Goal: Transaction & Acquisition: Purchase product/service

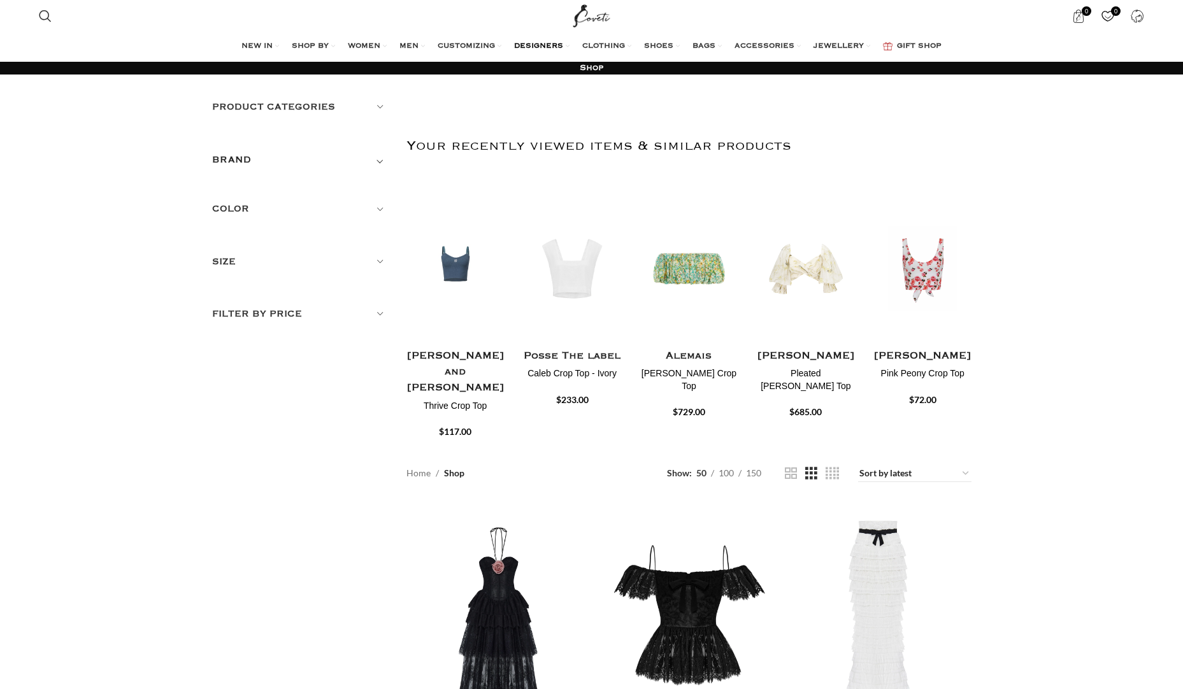
click at [555, 42] on span "DESIGNERS" at bounding box center [538, 46] width 49 height 10
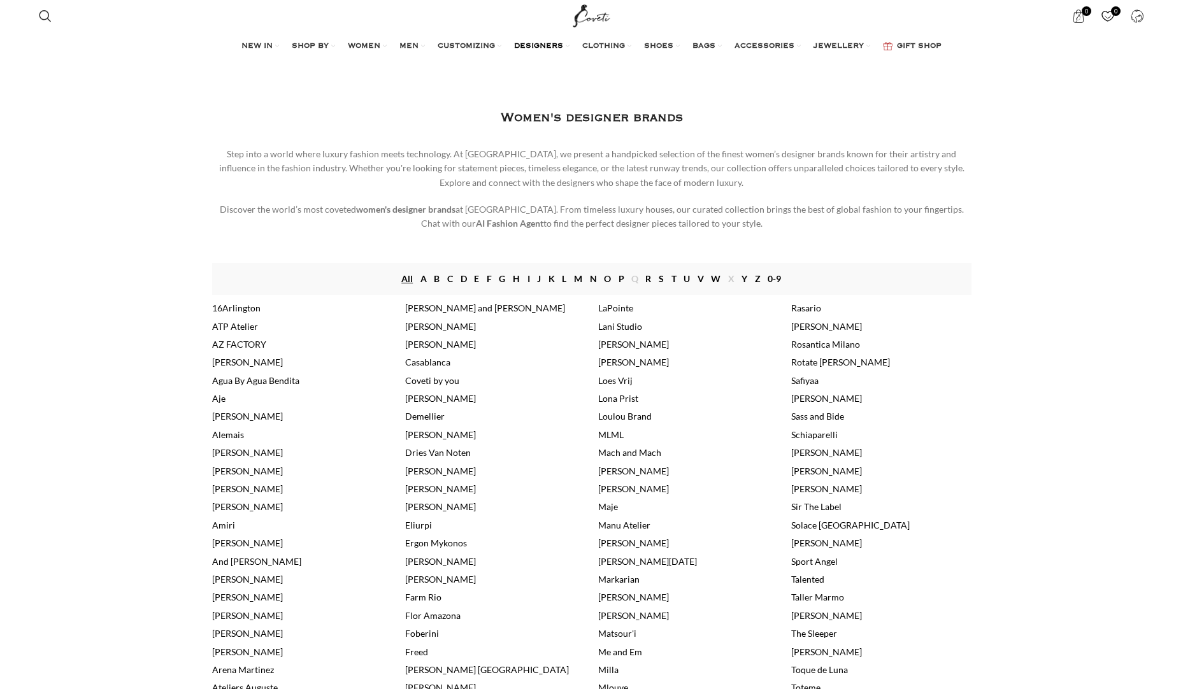
scroll to position [191, 0]
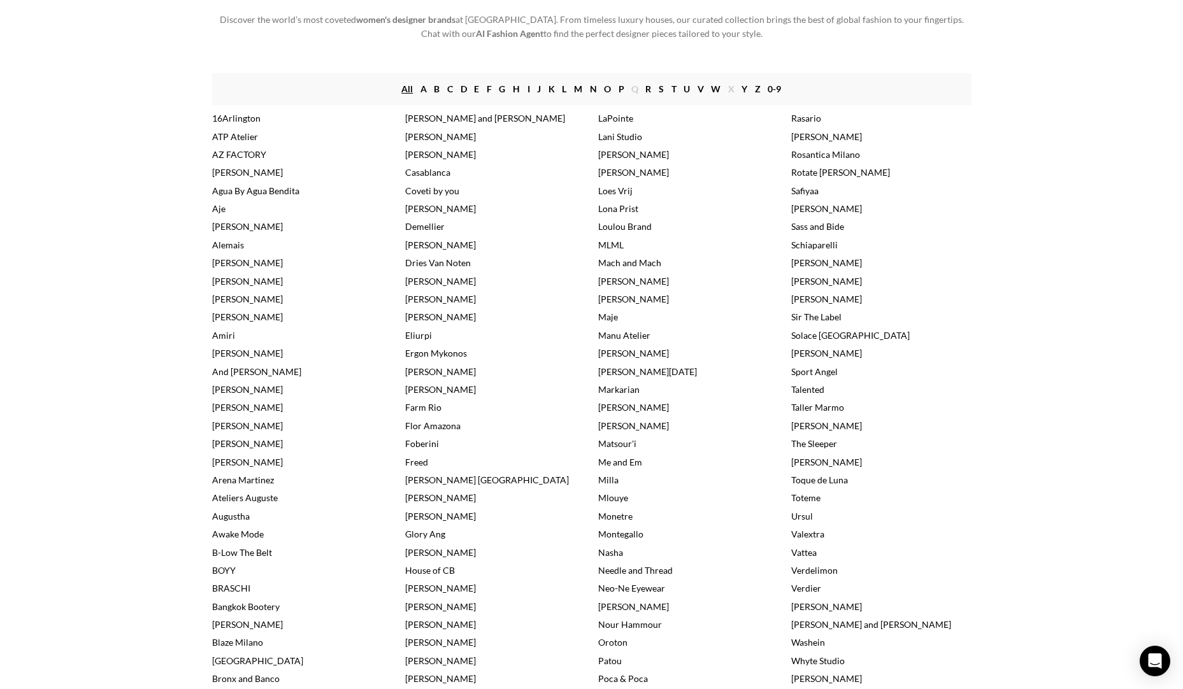
click at [604, 150] on link "[PERSON_NAME]" at bounding box center [633, 154] width 71 height 11
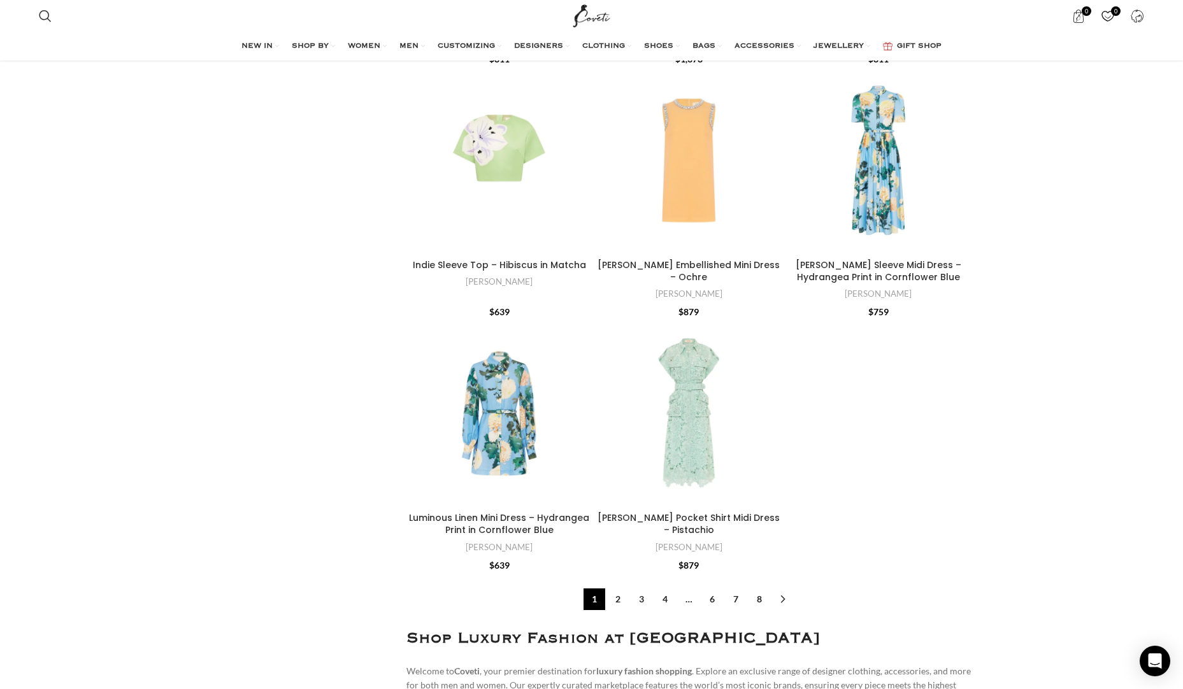
scroll to position [4395, 0]
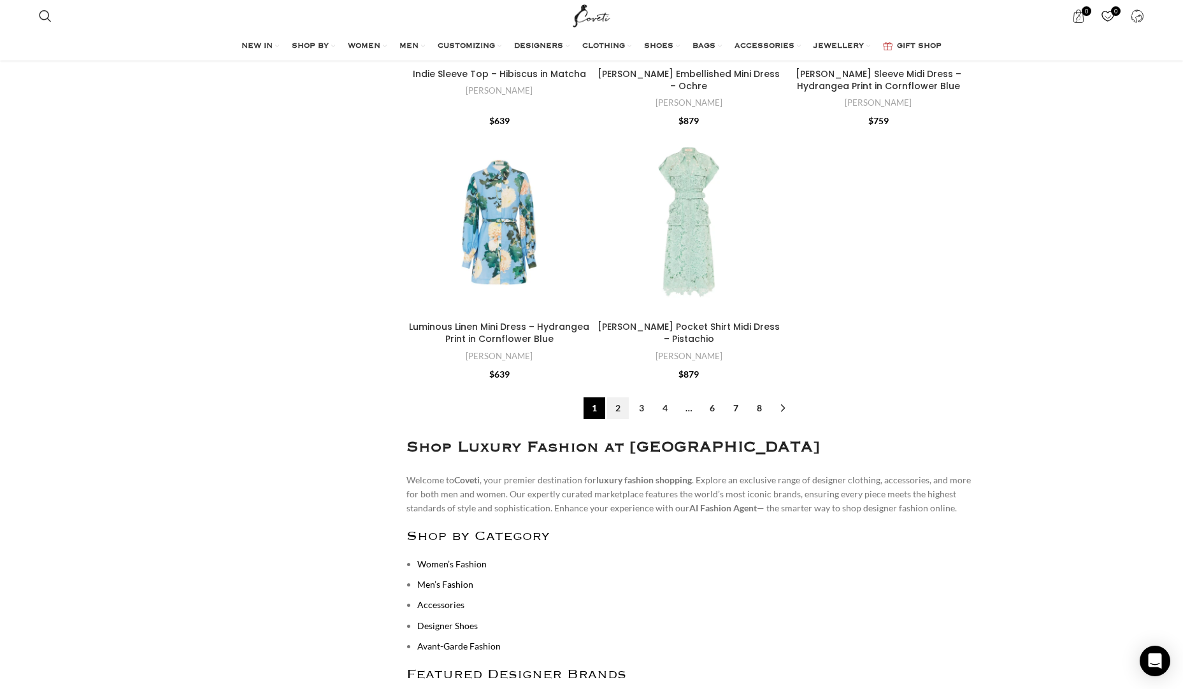
click at [622, 397] on link "2" at bounding box center [618, 408] width 22 height 22
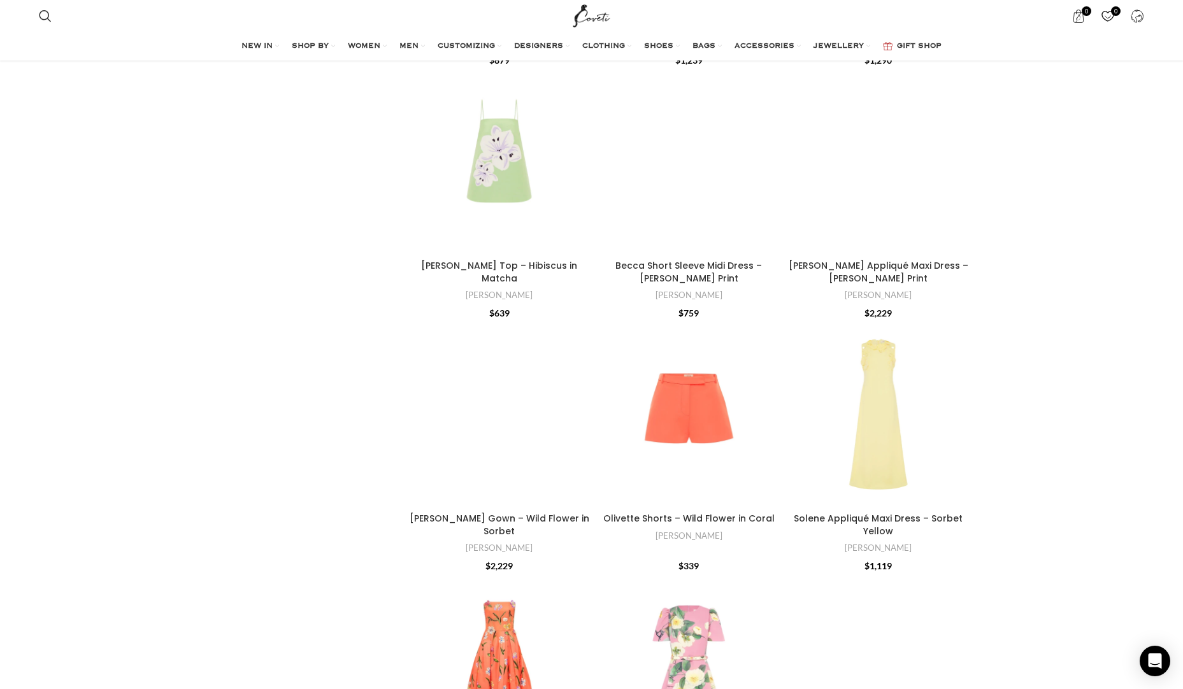
scroll to position [1847, 0]
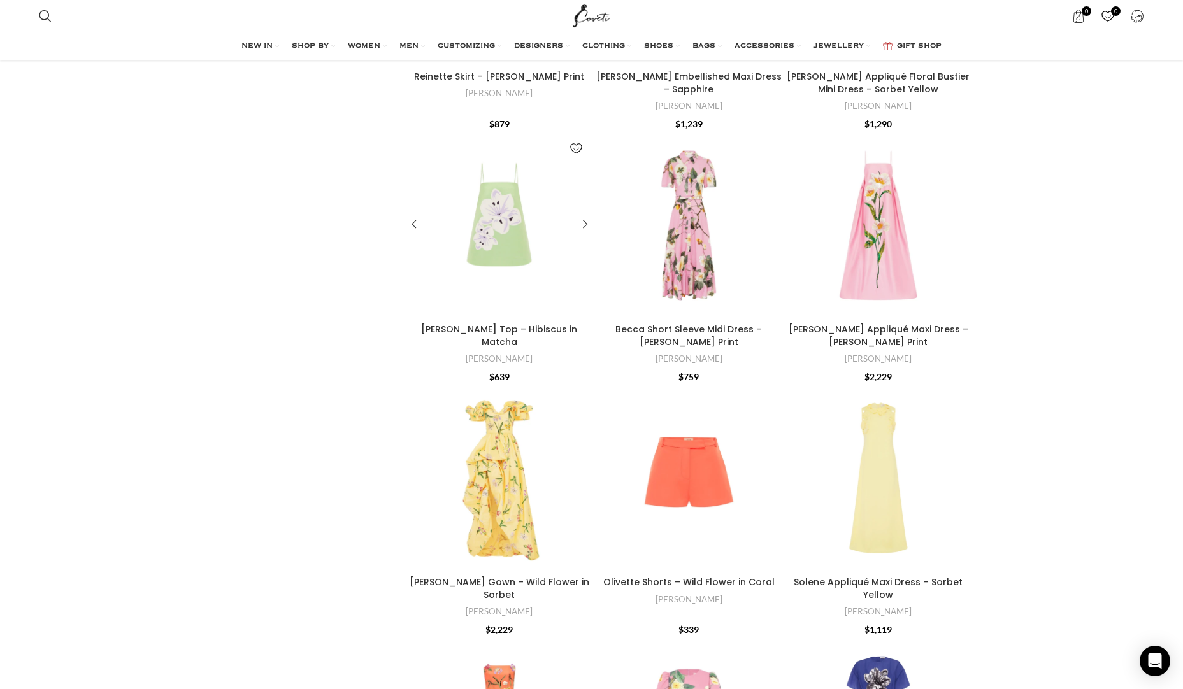
click at [499, 239] on div "Étienne Top – Hibiscus in Matcha" at bounding box center [510, 225] width 23 height 186
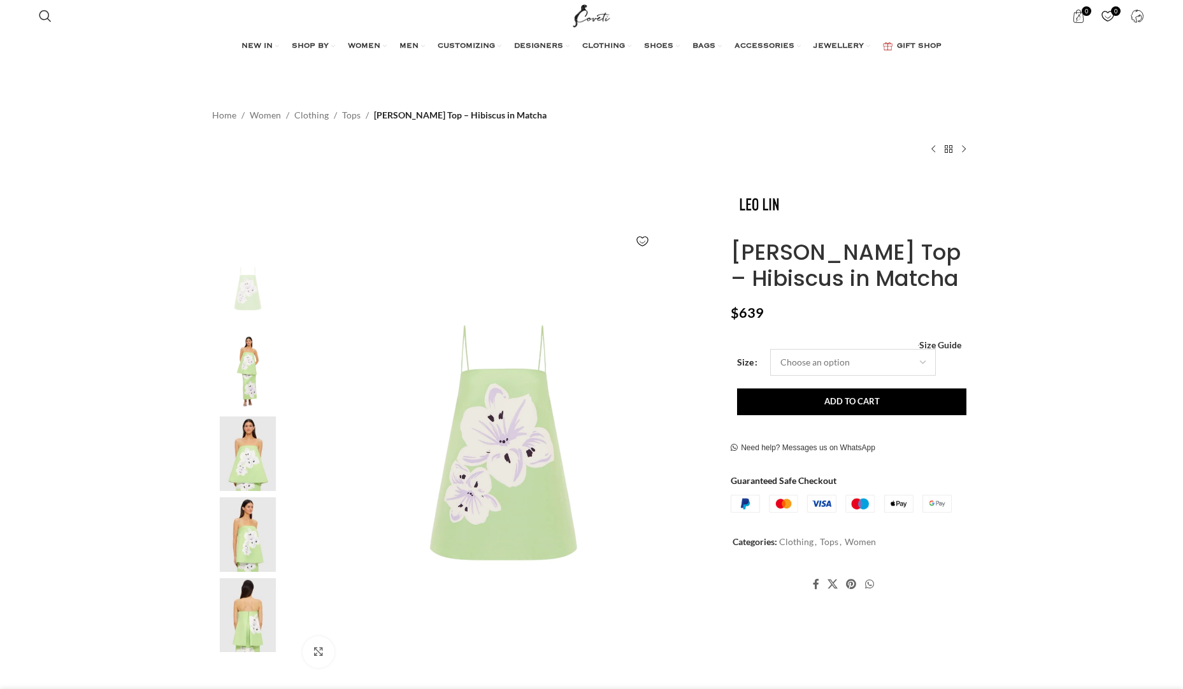
click at [882, 357] on select "Choose an option 4 UK 6 UK 8 UK 10 UK 12 UK 14 UK 16 UK" at bounding box center [853, 362] width 166 height 27
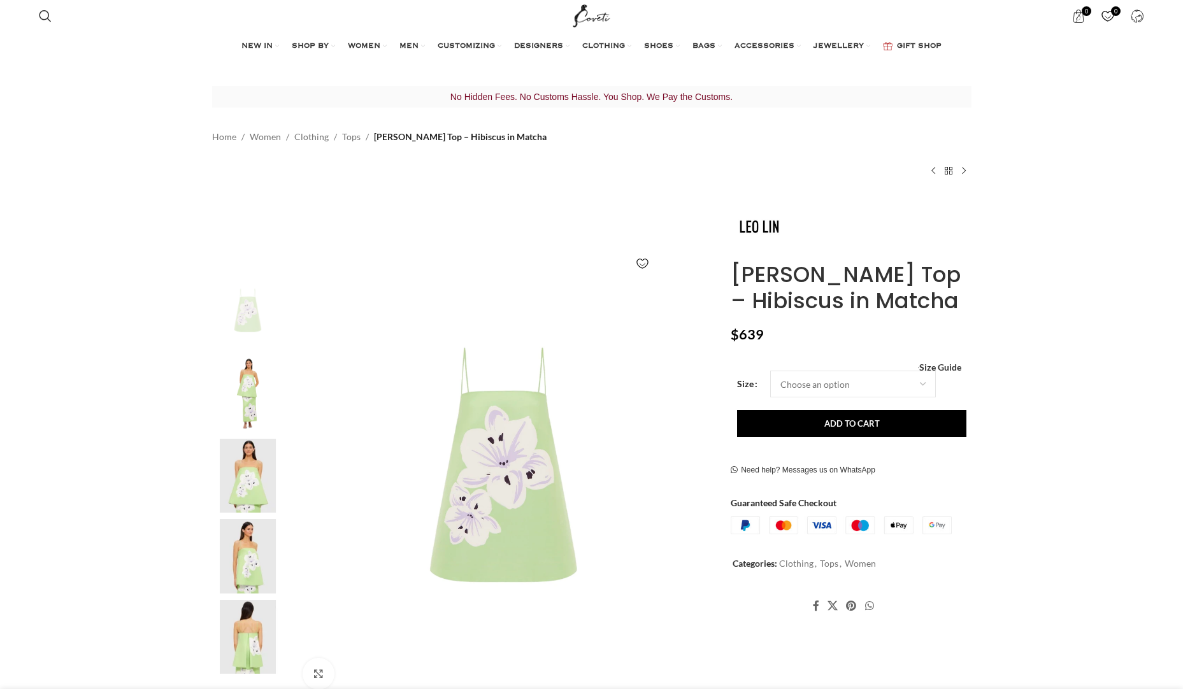
click at [939, 368] on span "Size Guide" at bounding box center [940, 368] width 42 height 0
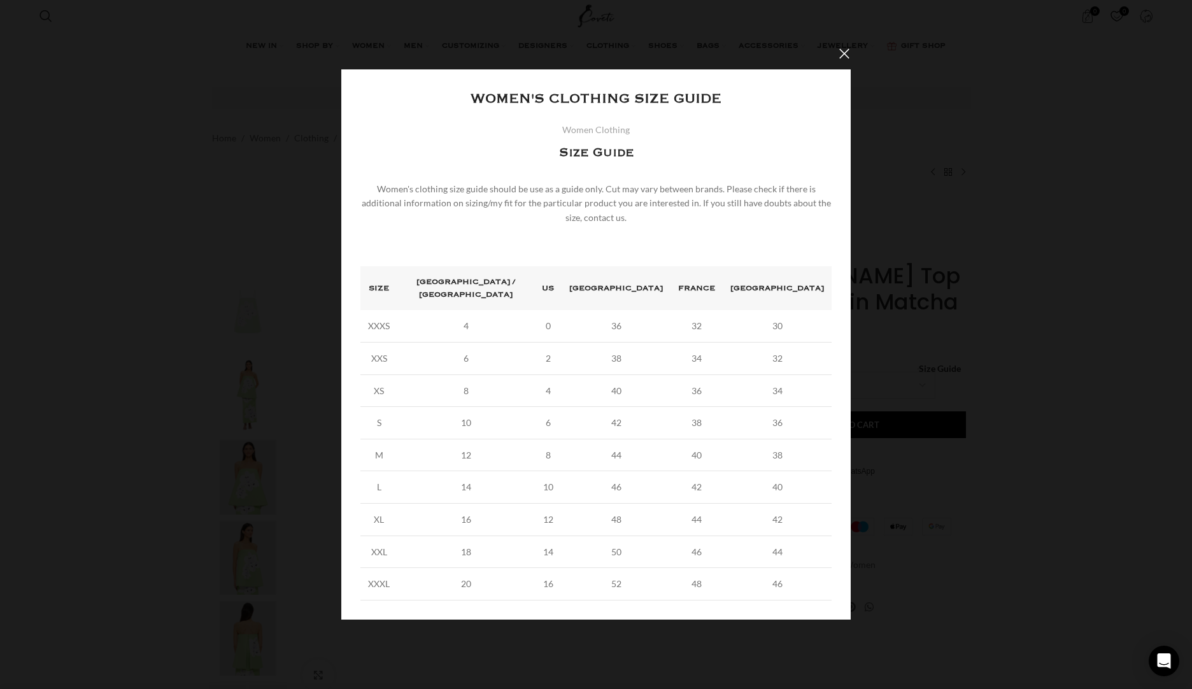
click at [1020, 387] on div "× Women's clothing size guide Women Clothing Size Guide Women's clothing size g…" at bounding box center [596, 344] width 1182 height 613
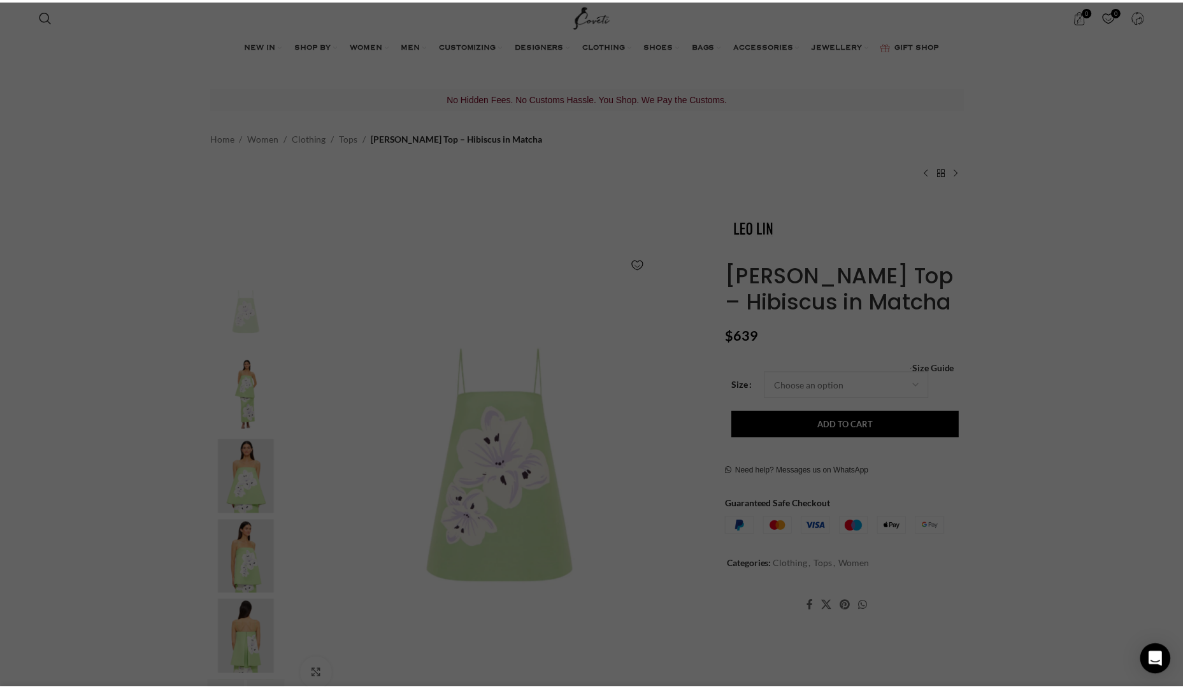
scroll to position [0, 134]
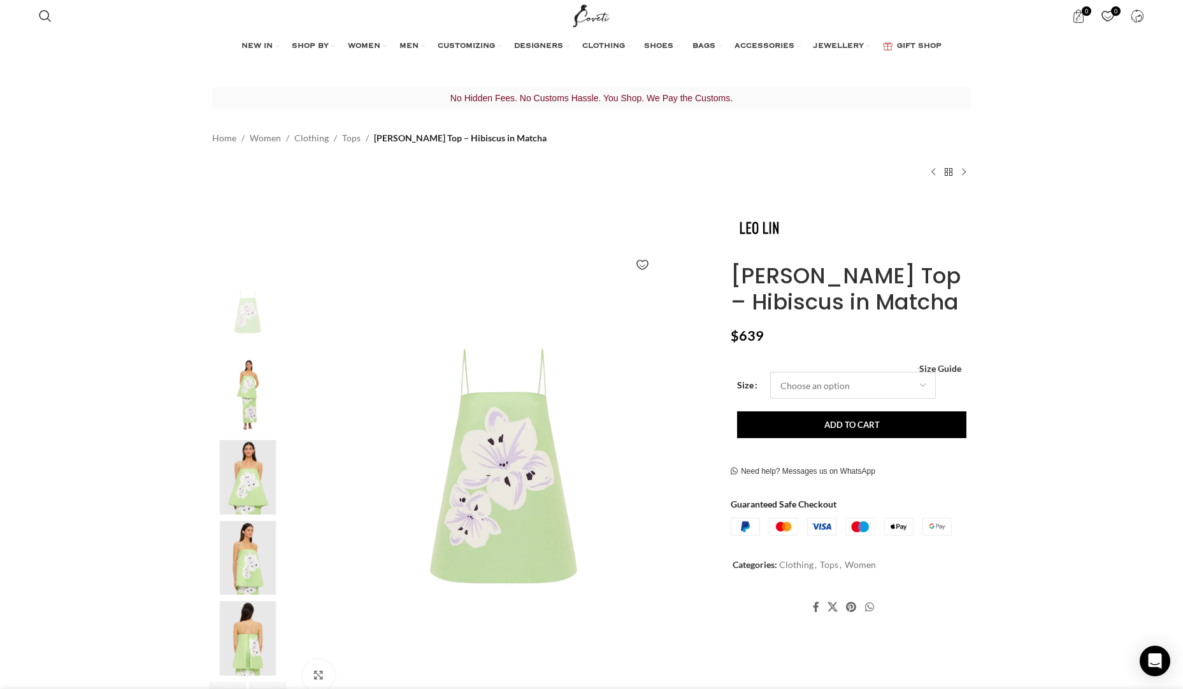
click at [851, 387] on select "Choose an option 4 UK 6 UK 8 UK 10 UK 12 UK 14 UK 16 UK" at bounding box center [853, 385] width 166 height 27
click at [770, 372] on select "Choose an option 4 UK 6 UK 8 UK 10 UK 12 UK 14 UK 16 UK" at bounding box center [853, 385] width 166 height 27
select select "12-uk"
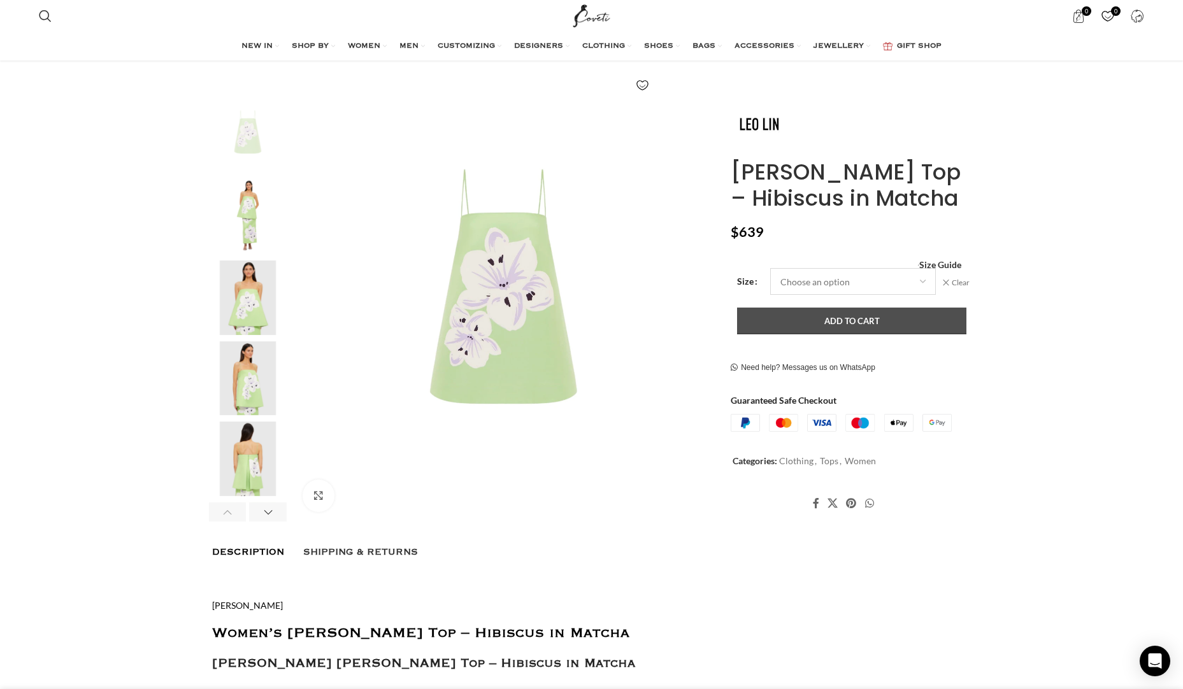
scroll to position [183, 0]
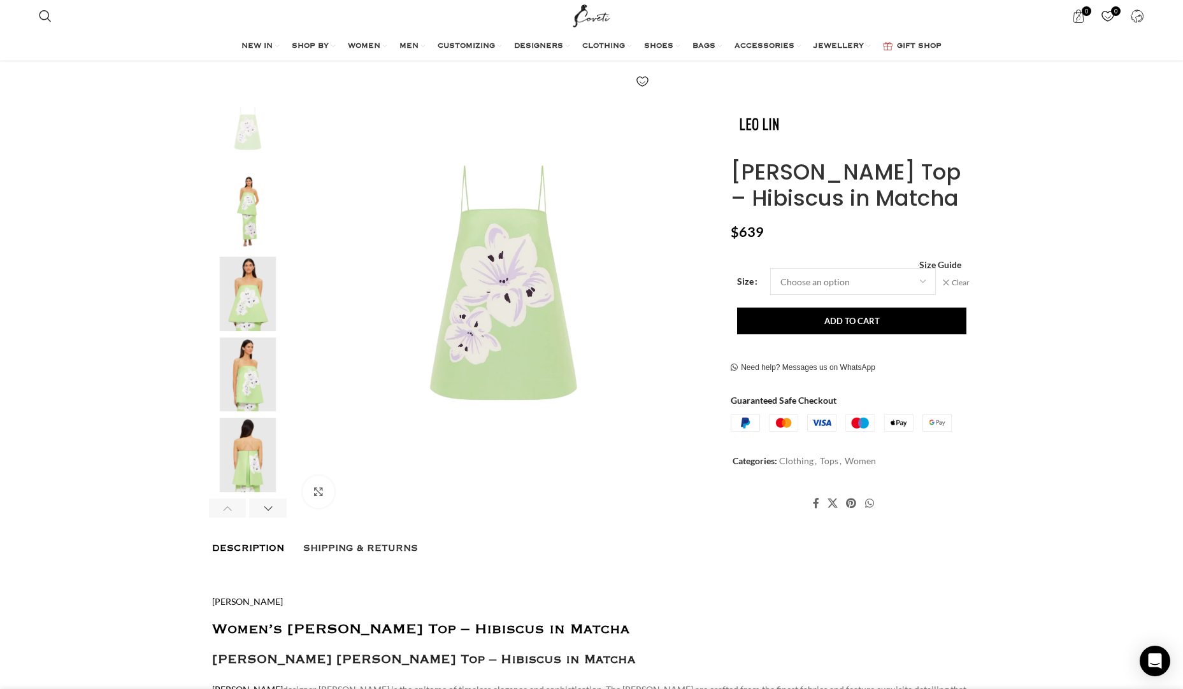
drag, startPoint x: 792, startPoint y: 322, endPoint x: 789, endPoint y: 339, distance: 17.5
click at [790, 331] on button "Add to cart" at bounding box center [851, 321] width 229 height 27
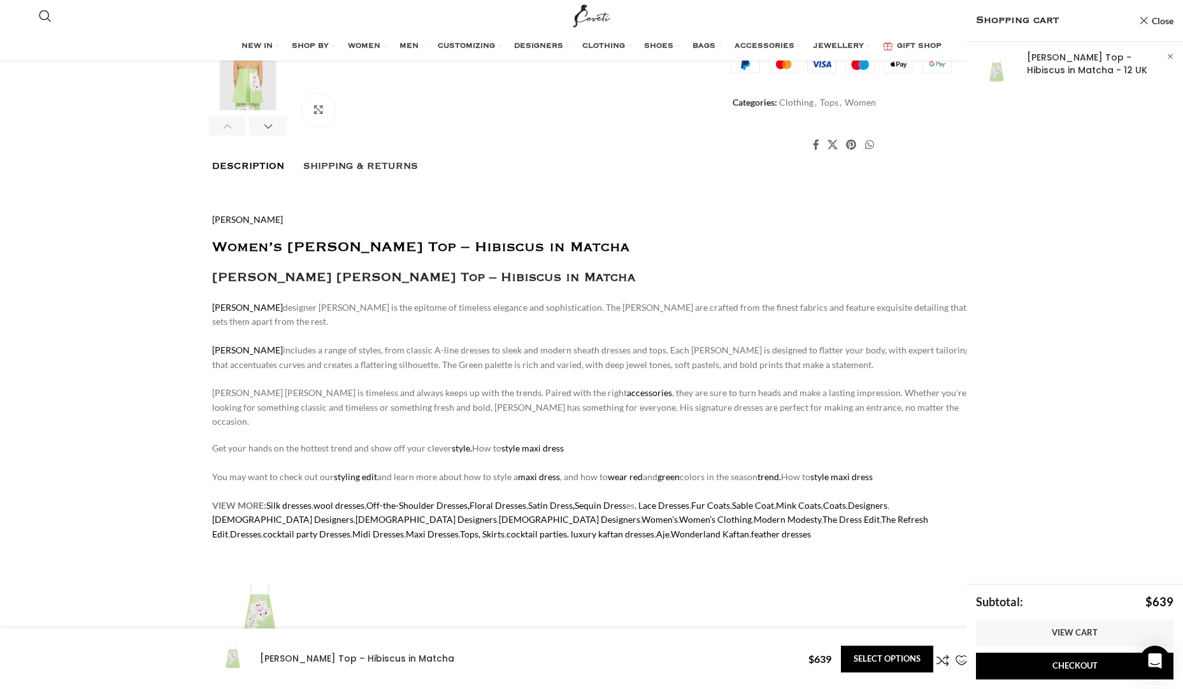
scroll to position [0, 268]
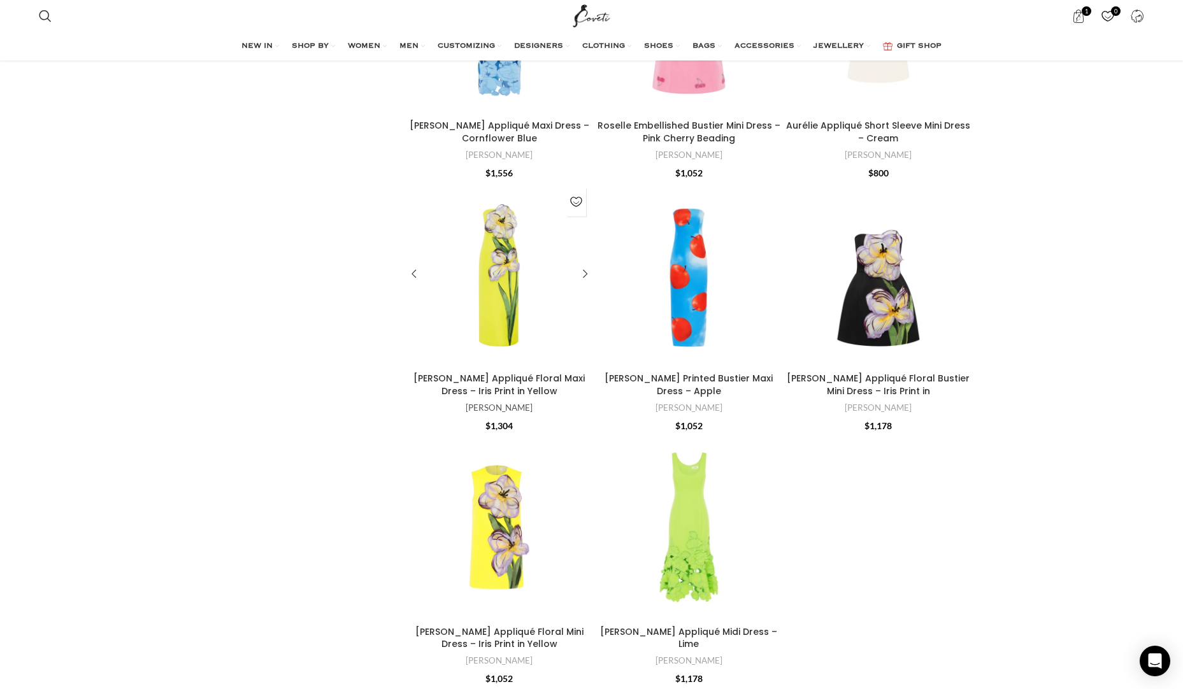
scroll to position [4076, 0]
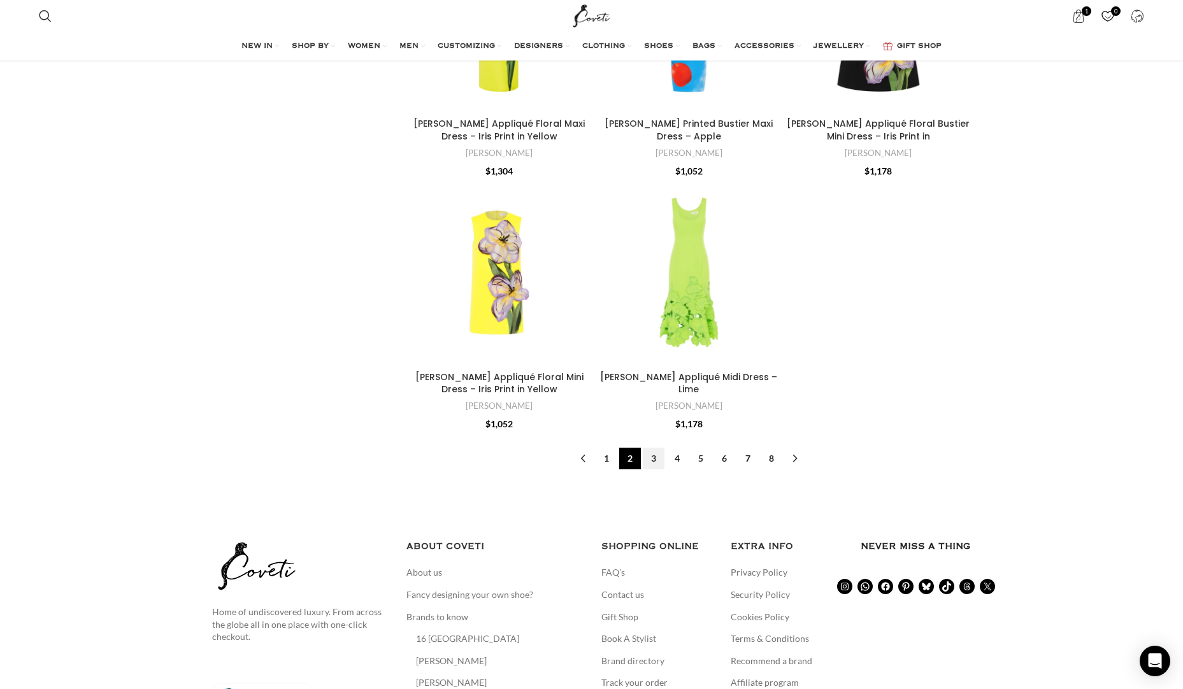
click at [658, 454] on link "3" at bounding box center [654, 459] width 22 height 22
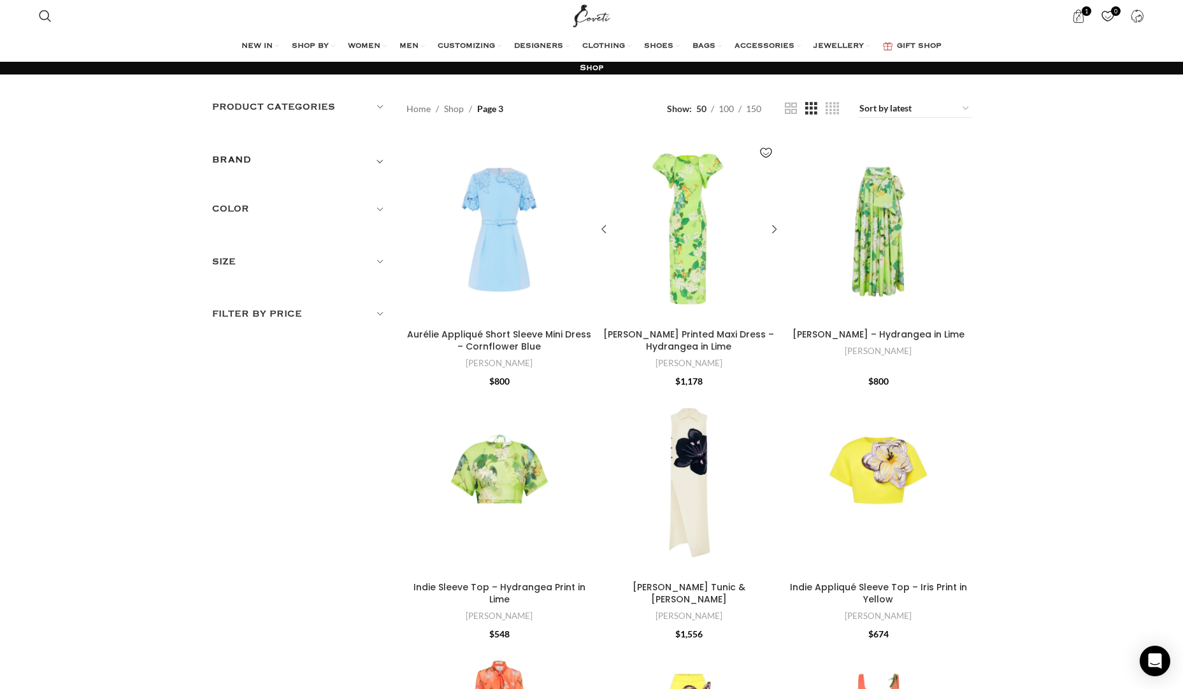
click at [694, 223] on div "Lucinda Printed Maxi Dress – Hydrangea in Lime" at bounding box center [704, 230] width 31 height 186
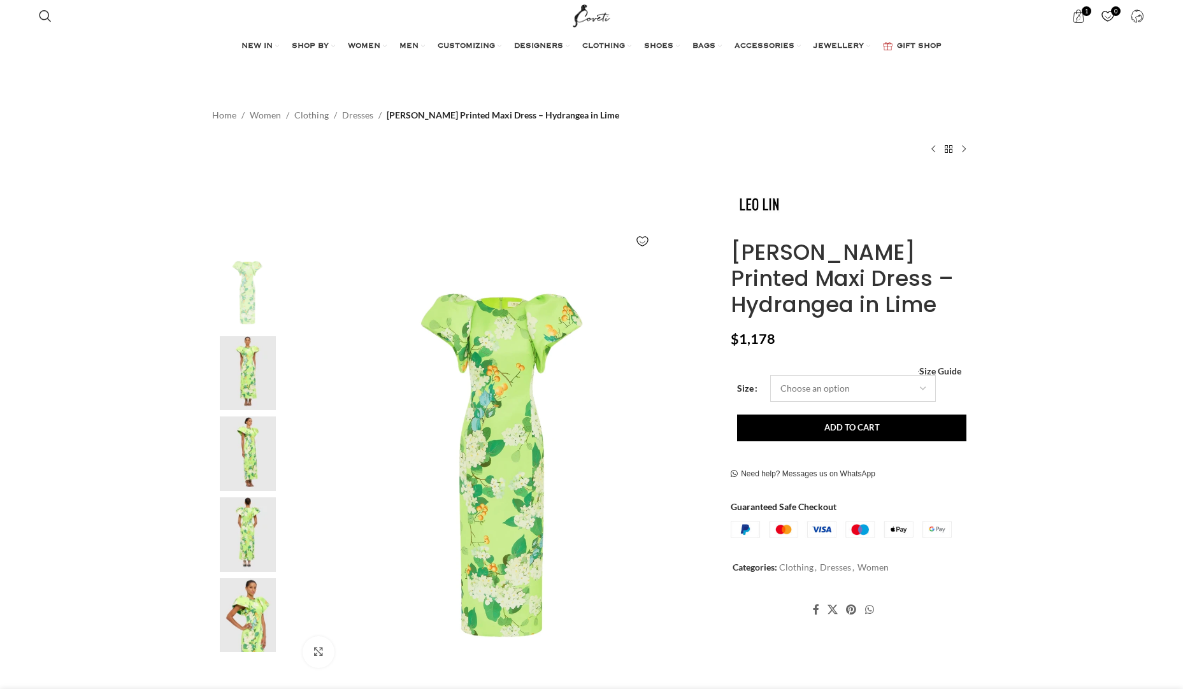
click at [782, 383] on select "Choose an option 4 UK 6 UK 8 [GEOGRAPHIC_DATA] 10 [GEOGRAPHIC_DATA] 12 [GEOGRAP…" at bounding box center [853, 388] width 166 height 27
click at [770, 375] on select "Choose an option 4 UK 6 UK 8 [GEOGRAPHIC_DATA] 10 [GEOGRAPHIC_DATA] 12 [GEOGRAP…" at bounding box center [853, 388] width 166 height 27
select select "12-uk"
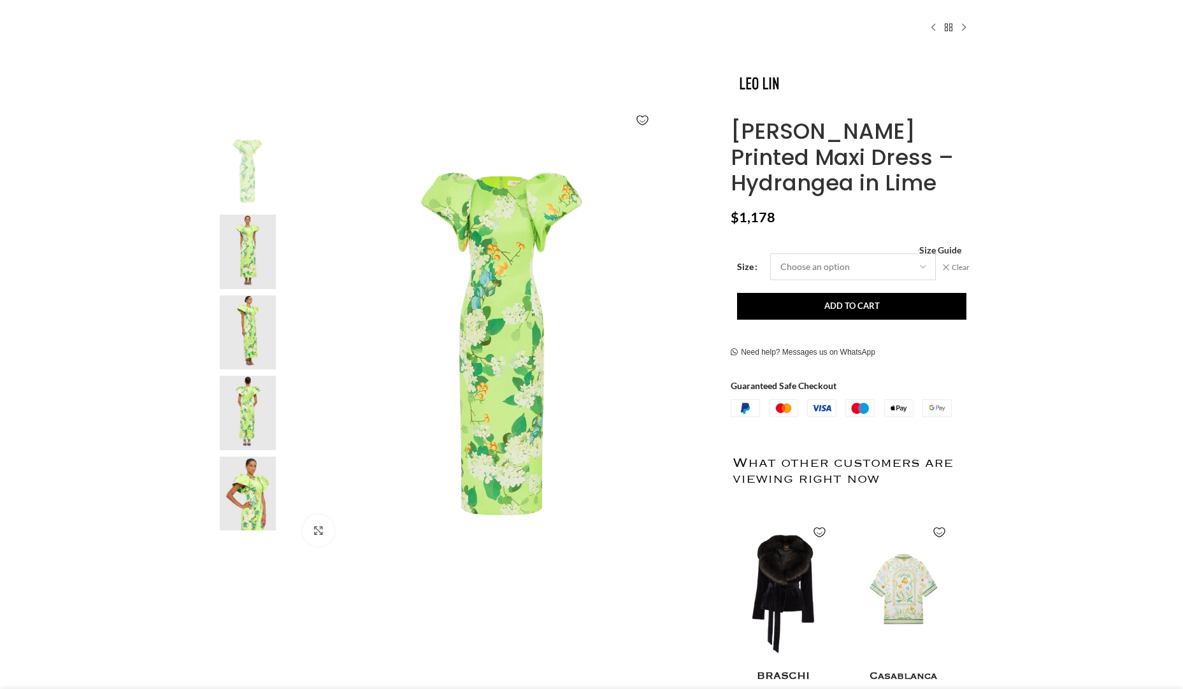
scroll to position [160, 0]
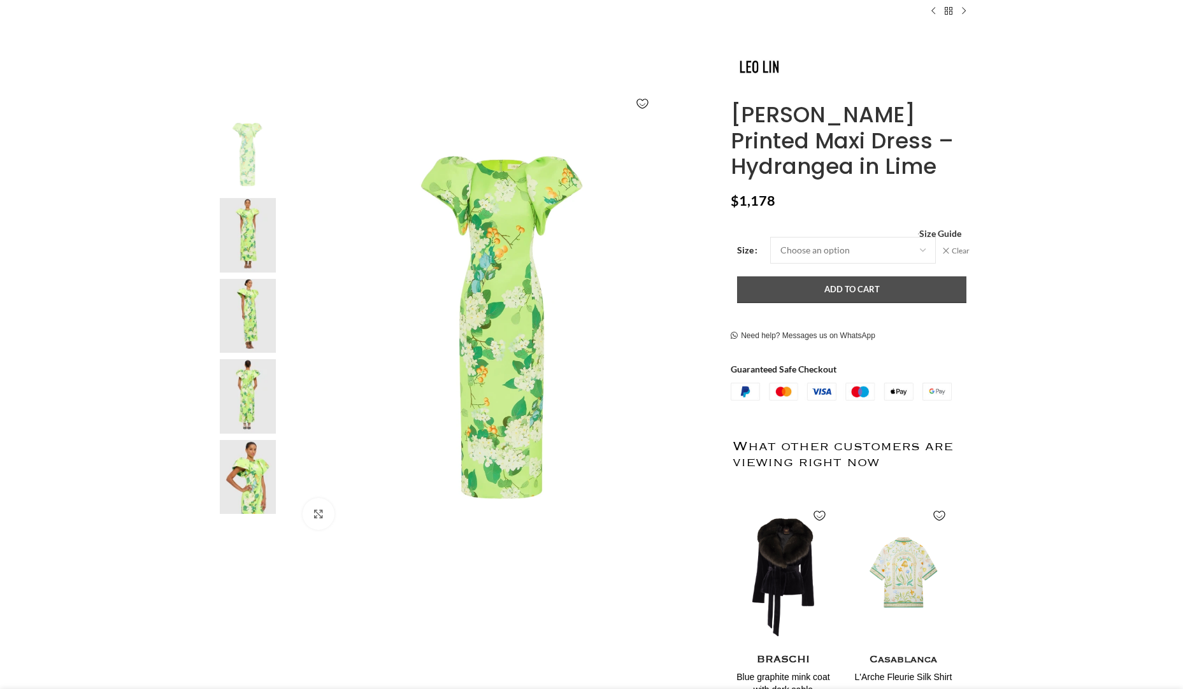
click at [792, 289] on button "Add to cart" at bounding box center [851, 289] width 229 height 27
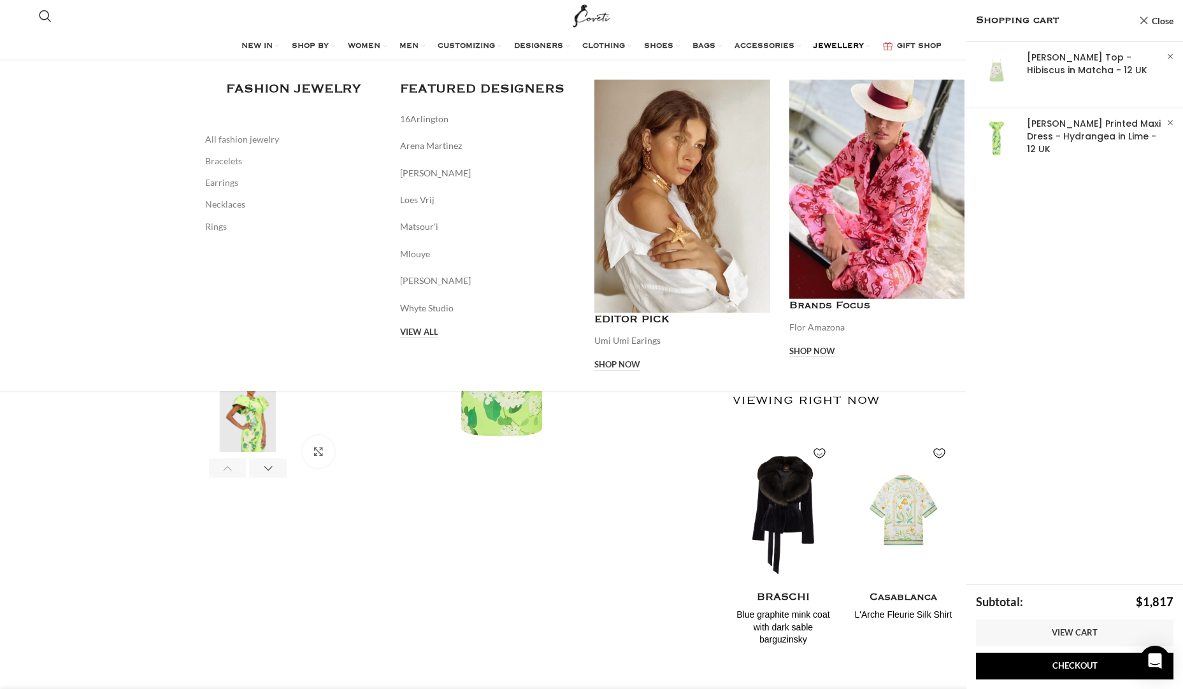
scroll to position [0, 134]
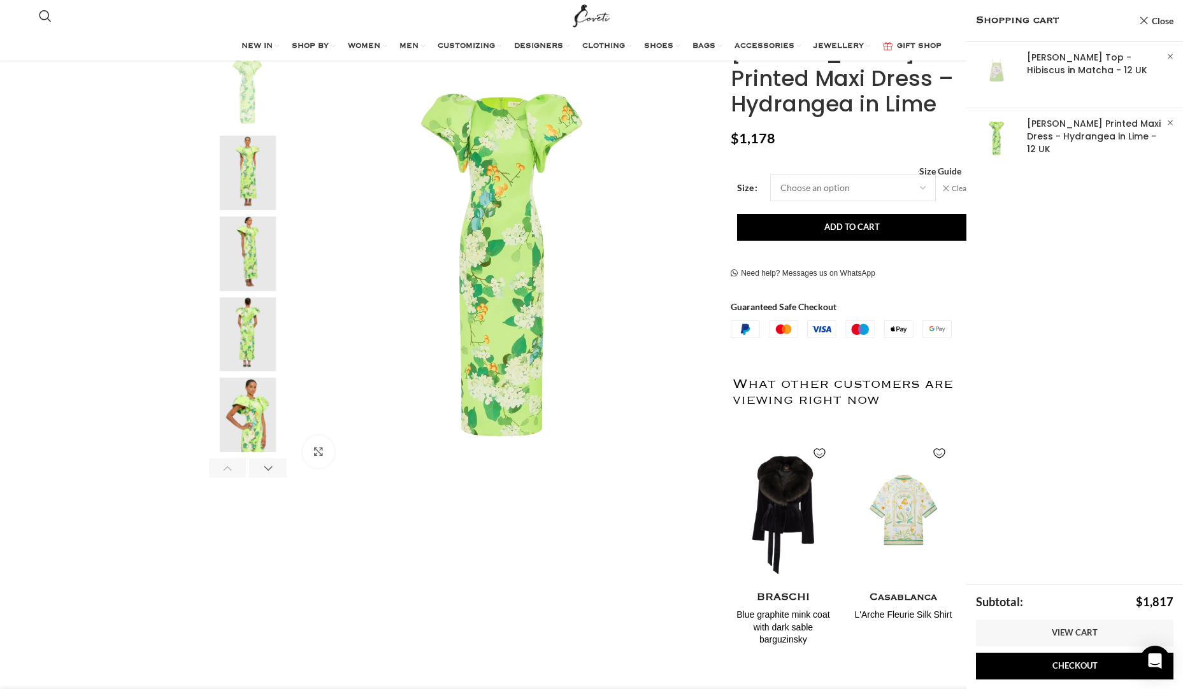
click at [587, 8] on img "Site logo" at bounding box center [591, 16] width 43 height 32
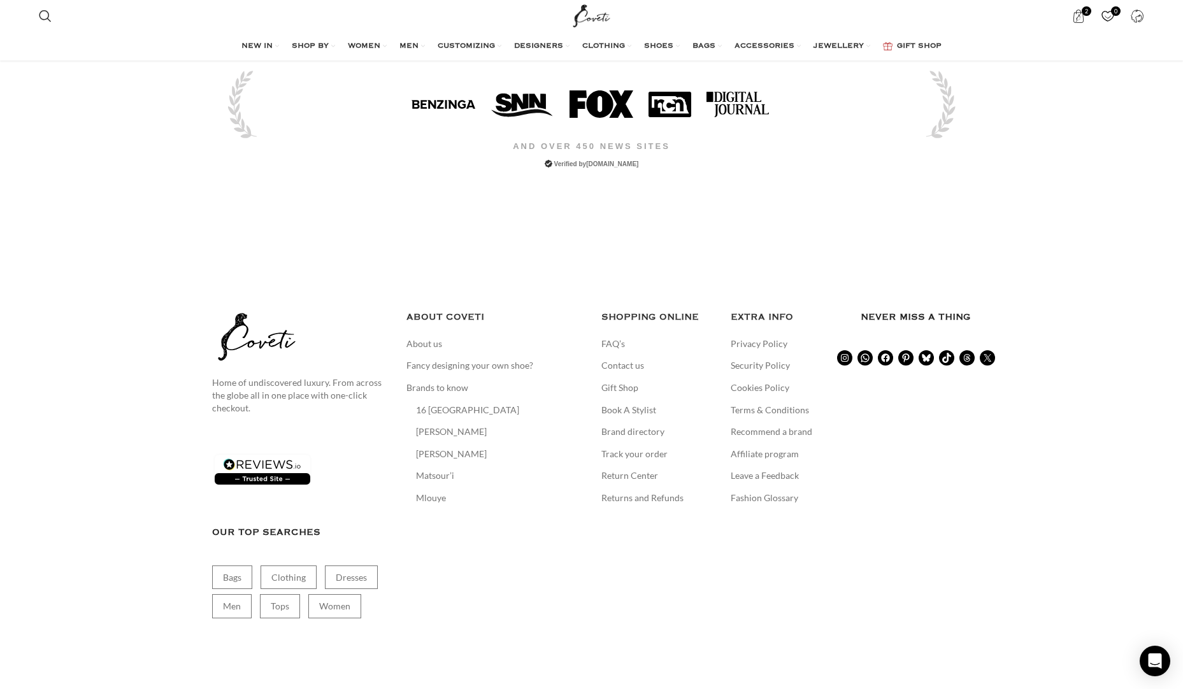
scroll to position [2810, 0]
